Goal: Transaction & Acquisition: Purchase product/service

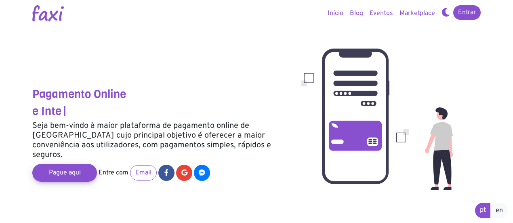
drag, startPoint x: 440, startPoint y: 105, endPoint x: 240, endPoint y: 62, distance: 204.7
click at [240, 62] on div at bounding box center [160, 63] width 257 height 48
click at [39, 17] on img at bounding box center [48, 13] width 32 height 16
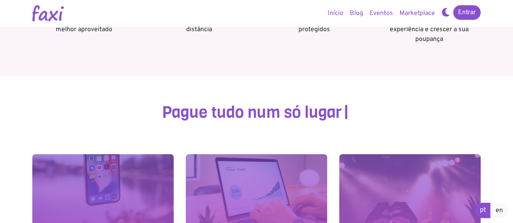
scroll to position [364, 0]
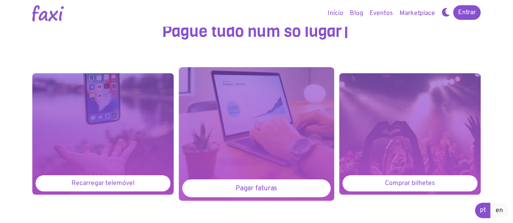
click at [265, 185] on div "Pagar faturas" at bounding box center [256, 188] width 148 height 18
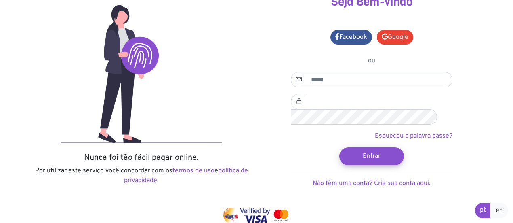
scroll to position [50, 0]
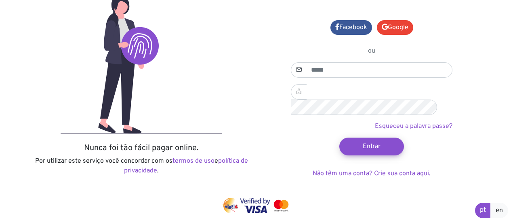
click at [32, 49] on div "Nunca foi tão fácil pagar online. Por utilizar este serviço você concordar com …" at bounding box center [141, 91] width 230 height 212
click at [320, 67] on input "email" at bounding box center [379, 69] width 146 height 15
type input "**********"
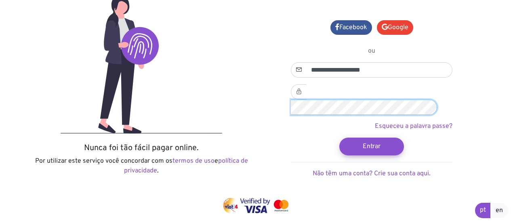
click at [339, 137] on button "Entrar" at bounding box center [371, 146] width 65 height 18
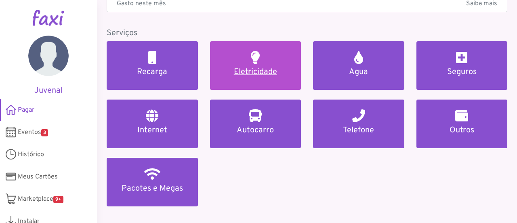
scroll to position [40, 0]
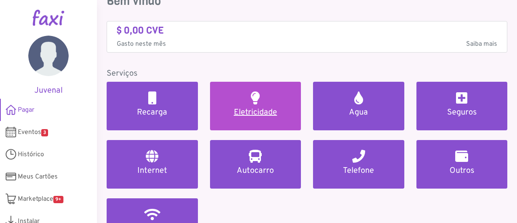
click at [261, 107] on h5 "Eletricidade" at bounding box center [256, 112] width 72 height 10
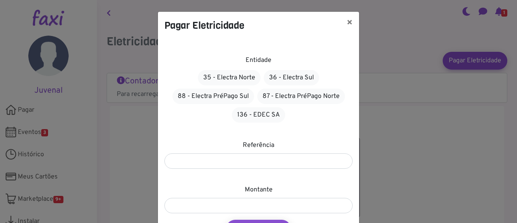
scroll to position [51, 0]
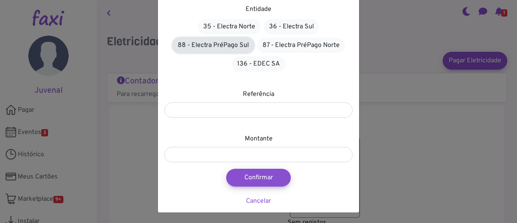
click at [219, 44] on link "88 - Electra PréPago Sul" at bounding box center [214, 45] width 82 height 15
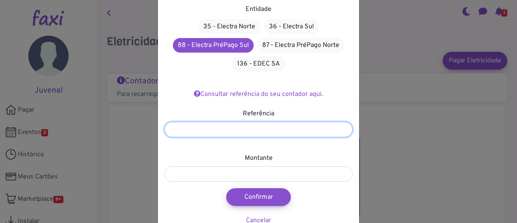
click at [285, 127] on input "number" at bounding box center [258, 129] width 188 height 15
click at [183, 126] on input "number" at bounding box center [258, 129] width 188 height 15
type input "**********"
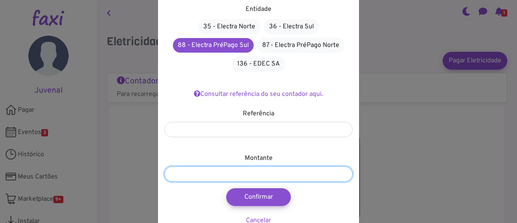
click at [189, 170] on input "number" at bounding box center [258, 173] width 188 height 15
click at [189, 174] on input "****" at bounding box center [258, 173] width 188 height 15
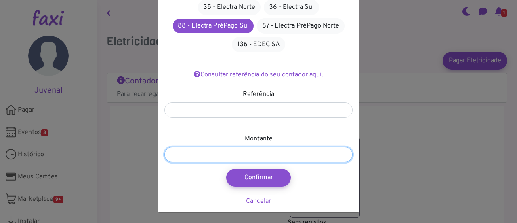
type input "****"
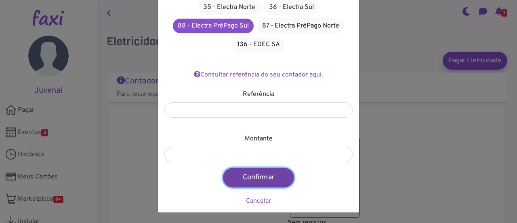
click at [258, 176] on button "Confirmar" at bounding box center [258, 177] width 71 height 19
click at [258, 175] on button "Confirmar" at bounding box center [258, 177] width 71 height 19
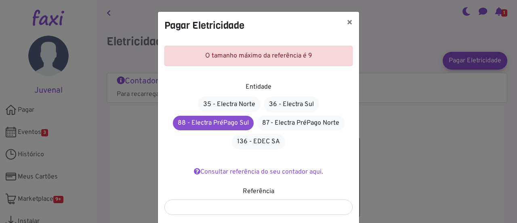
scroll to position [81, 0]
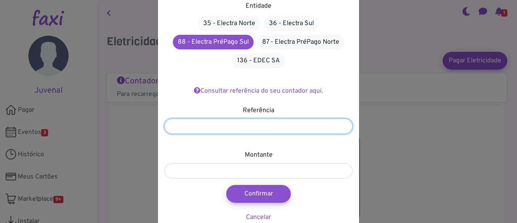
click at [210, 122] on input "**********" at bounding box center [258, 125] width 188 height 15
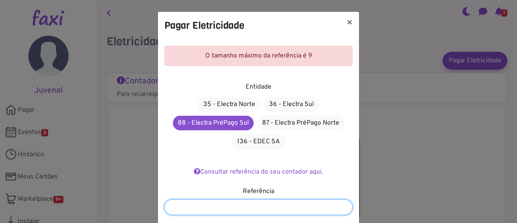
drag, startPoint x: 220, startPoint y: 206, endPoint x: 164, endPoint y: 203, distance: 56.6
click at [164, 203] on input "**********" at bounding box center [258, 206] width 188 height 15
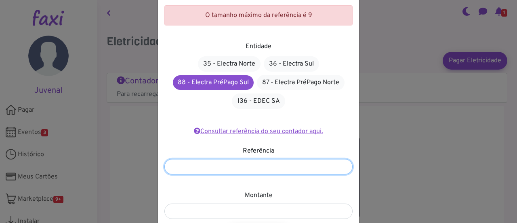
scroll to position [81, 0]
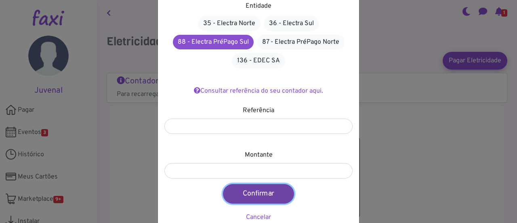
click at [261, 192] on button "Confirmar" at bounding box center [258, 193] width 71 height 19
type input "****"
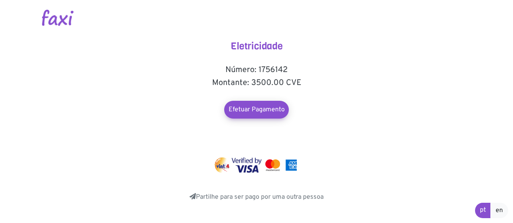
scroll to position [3, 0]
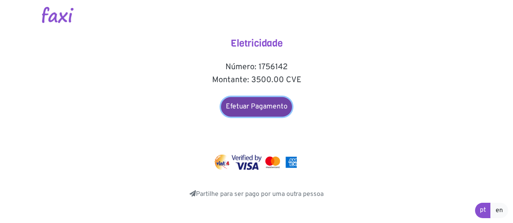
click at [261, 107] on link "Efetuar Pagamento" at bounding box center [256, 106] width 71 height 19
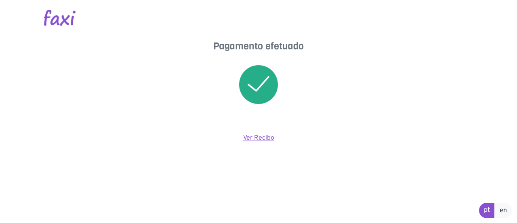
click at [261, 135] on link "Ver Recibo" at bounding box center [258, 138] width 31 height 8
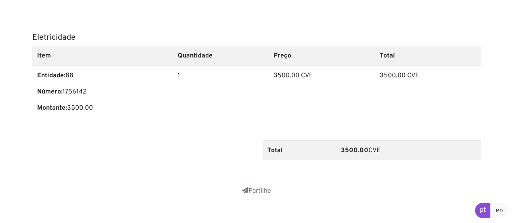
scroll to position [294, 0]
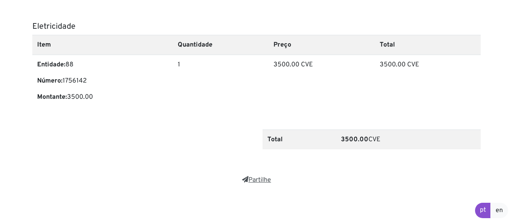
click at [268, 180] on link "Partilhe" at bounding box center [256, 180] width 29 height 8
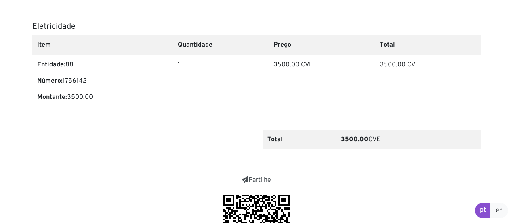
scroll to position [399, 0]
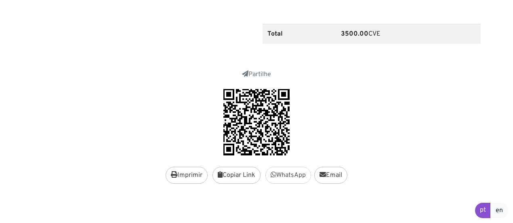
click at [293, 173] on link "WhatsApp" at bounding box center [289, 174] width 46 height 17
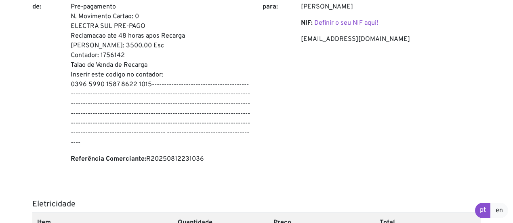
scroll to position [0, 0]
